Goal: Transaction & Acquisition: Purchase product/service

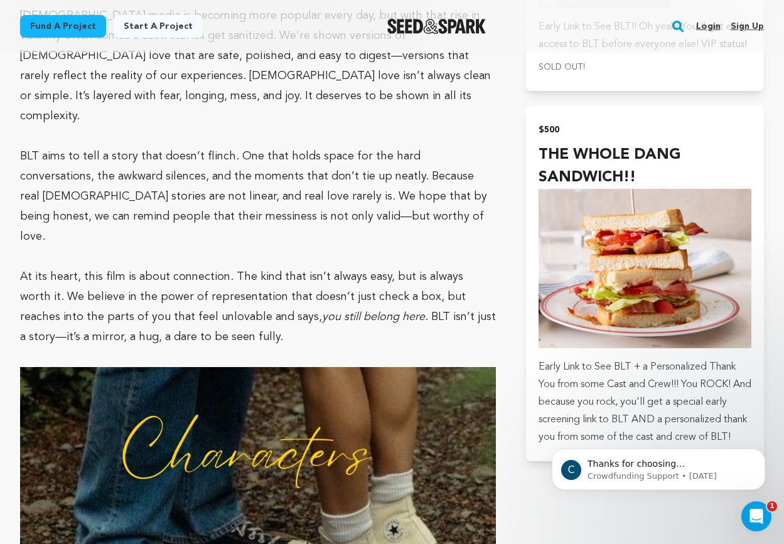
scroll to position [2659, 0]
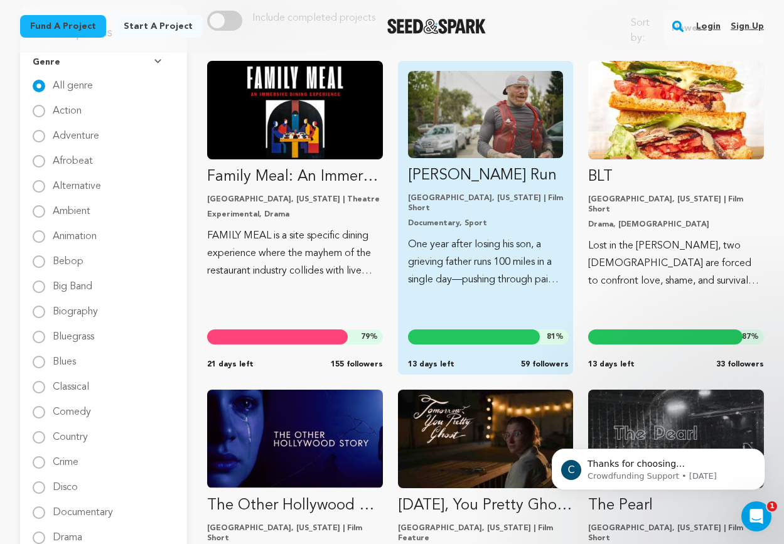
click at [510, 133] on img "Fund Ryan’s Run" at bounding box center [486, 114] width 156 height 87
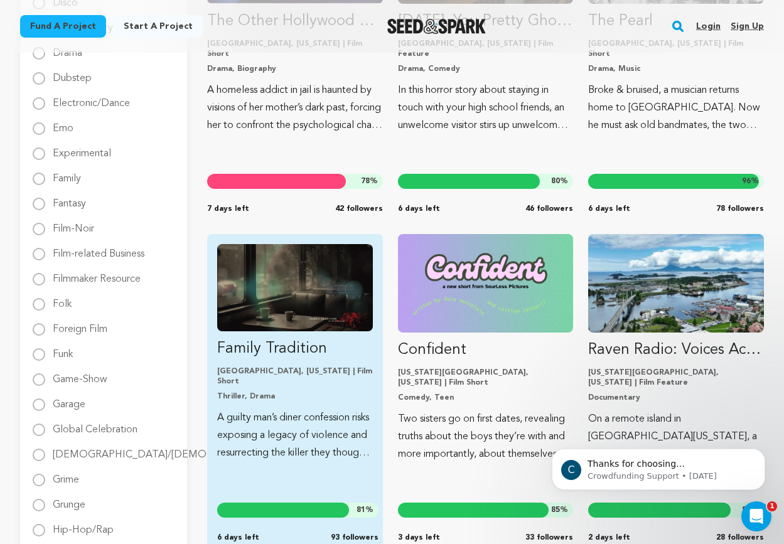
scroll to position [720, 0]
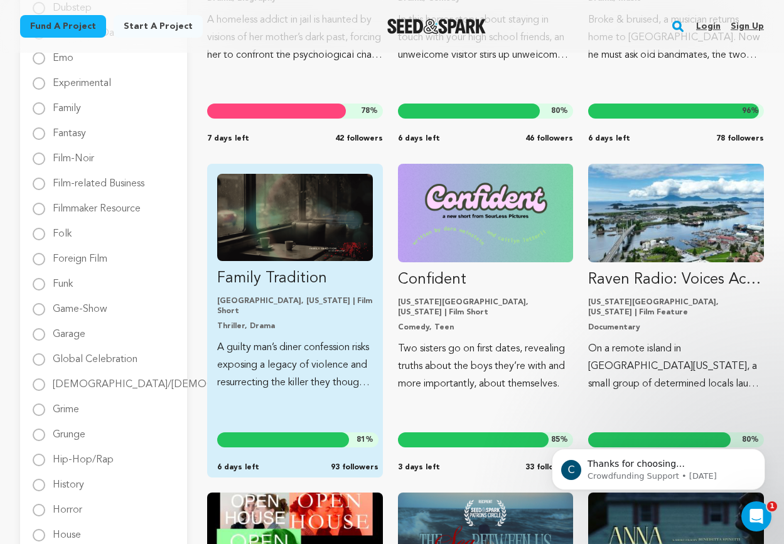
click at [316, 221] on img "Fund Family Tradition" at bounding box center [295, 217] width 156 height 87
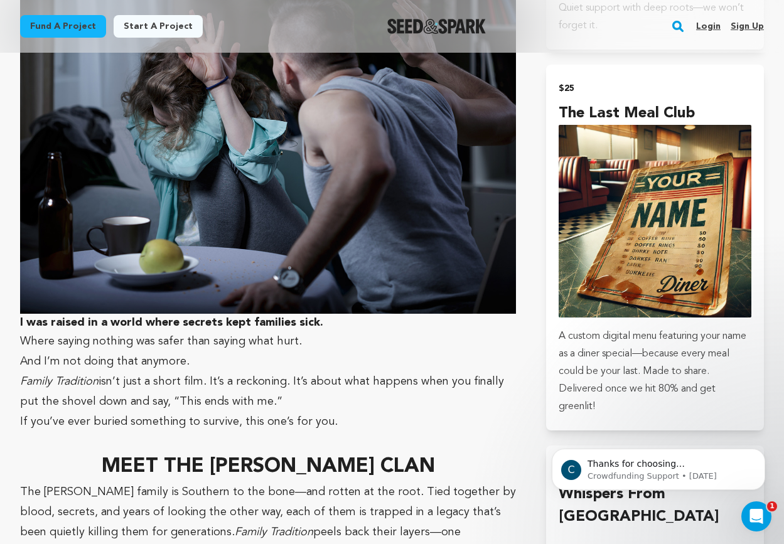
scroll to position [2009, 0]
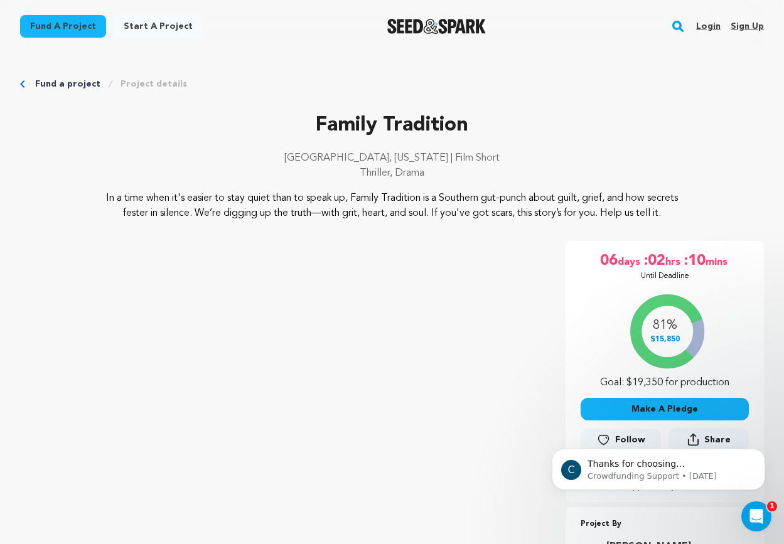
click at [69, 29] on link "Fund a project" at bounding box center [63, 26] width 86 height 23
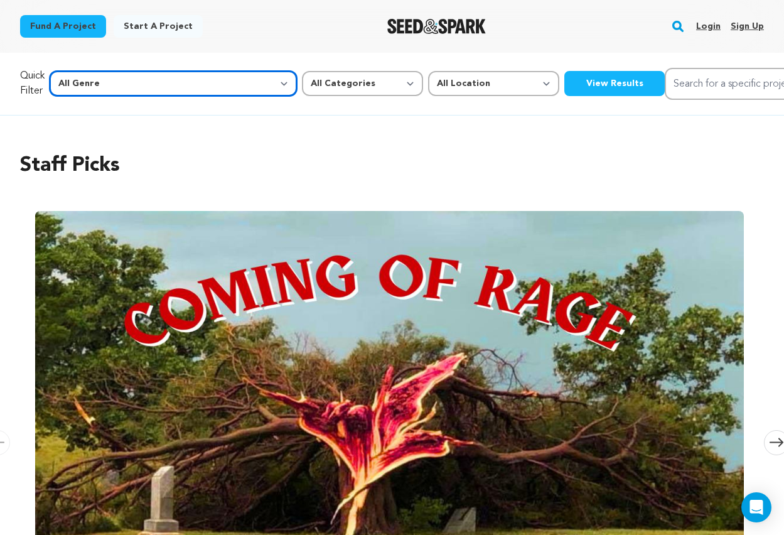
click at [177, 81] on select "All Genre Action Adventure Afrobeat Alternative Ambient Animation Bebop Big Ban…" at bounding box center [173, 83] width 247 height 25
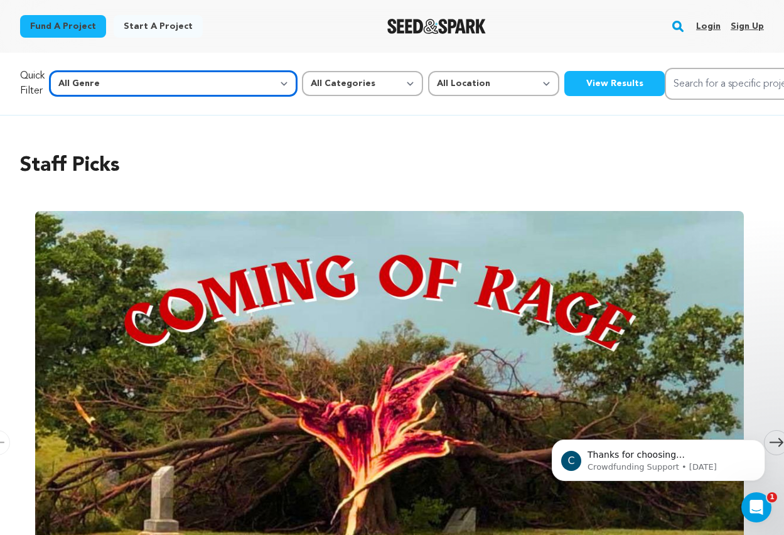
select select "5"
click at [77, 71] on select "All Genre Action Adventure Afrobeat Alternative Ambient Animation Bebop Big Ban…" at bounding box center [173, 83] width 247 height 25
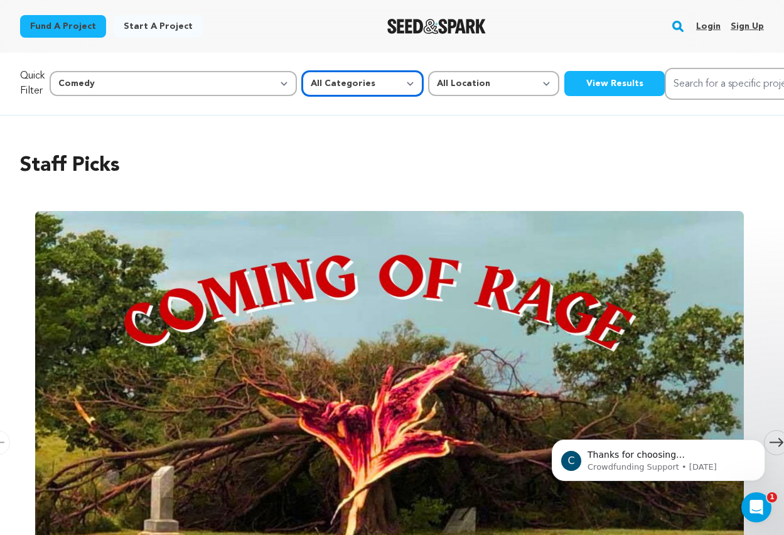
click at [302, 86] on select "All Categories Film Feature Film Short Series Music Video Comics Artist Residen…" at bounding box center [362, 83] width 121 height 25
select select "383"
click at [302, 71] on select "All Categories Film Feature Film Short Series Music Video Comics Artist Residen…" at bounding box center [362, 83] width 121 height 25
click at [564, 83] on button "View Results" at bounding box center [614, 83] width 100 height 25
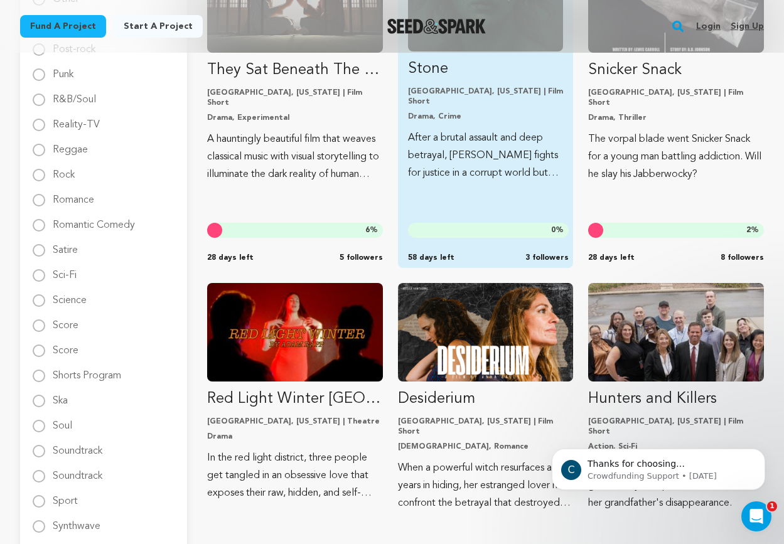
scroll to position [1583, 0]
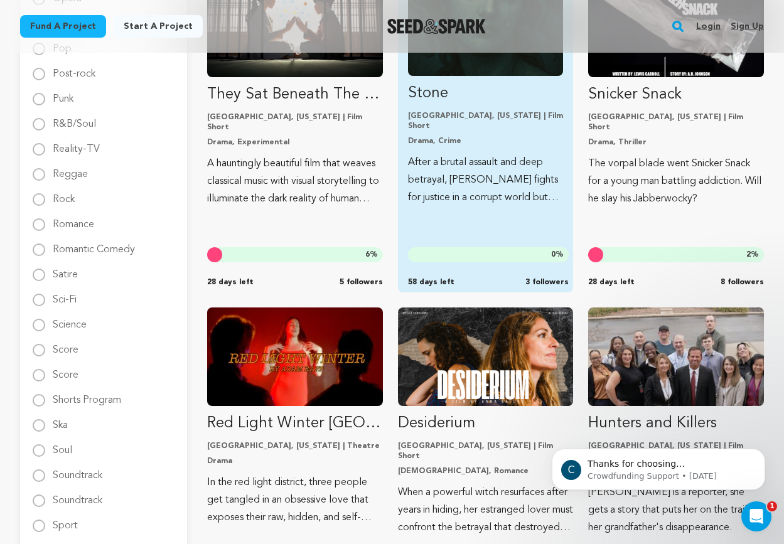
click at [476, 173] on p "After a brutal assault and deep betrayal, Medusa fights for justice in a corrup…" at bounding box center [486, 180] width 156 height 53
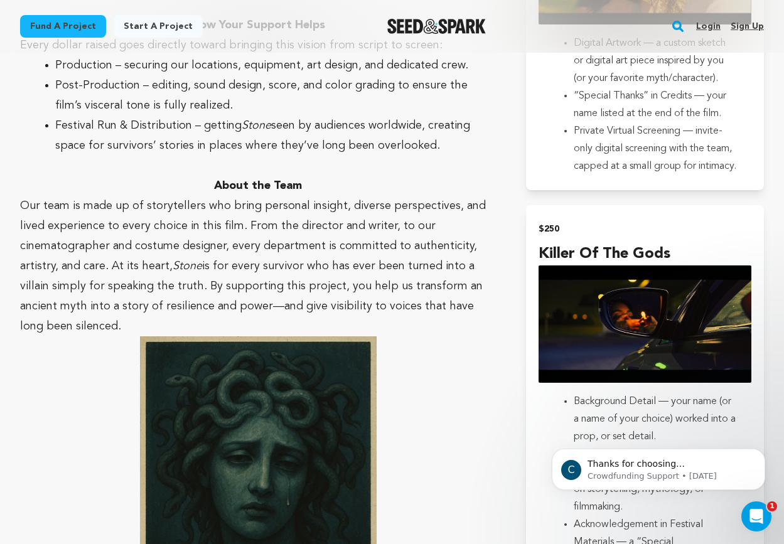
scroll to position [2118, 0]
